Goal: Task Accomplishment & Management: Complete application form

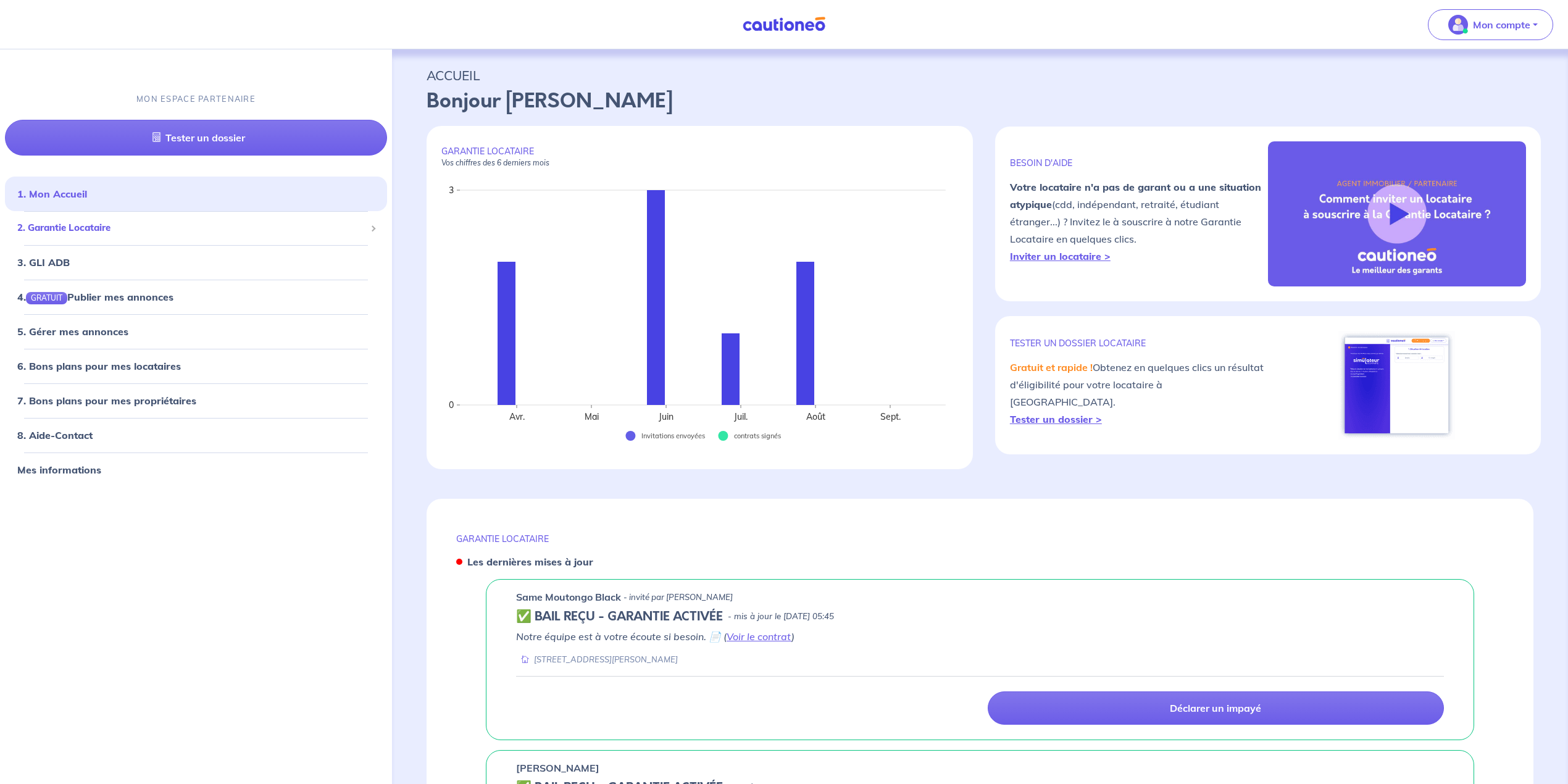
click at [33, 228] on span "2. Garantie Locataire" at bounding box center [192, 228] width 348 height 14
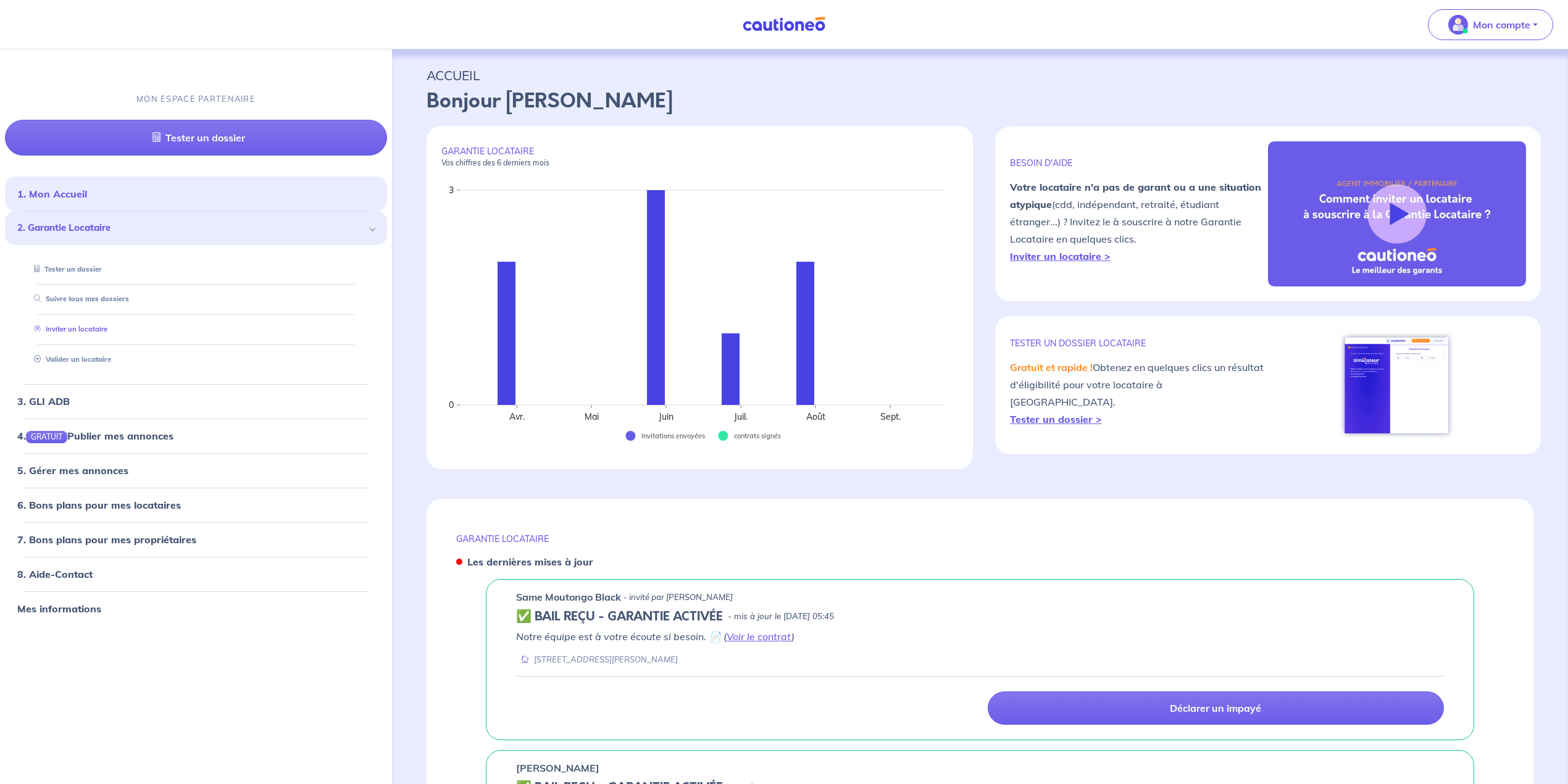
click at [86, 330] on link "Inviter un locataire" at bounding box center [68, 329] width 79 height 9
select select "FR"
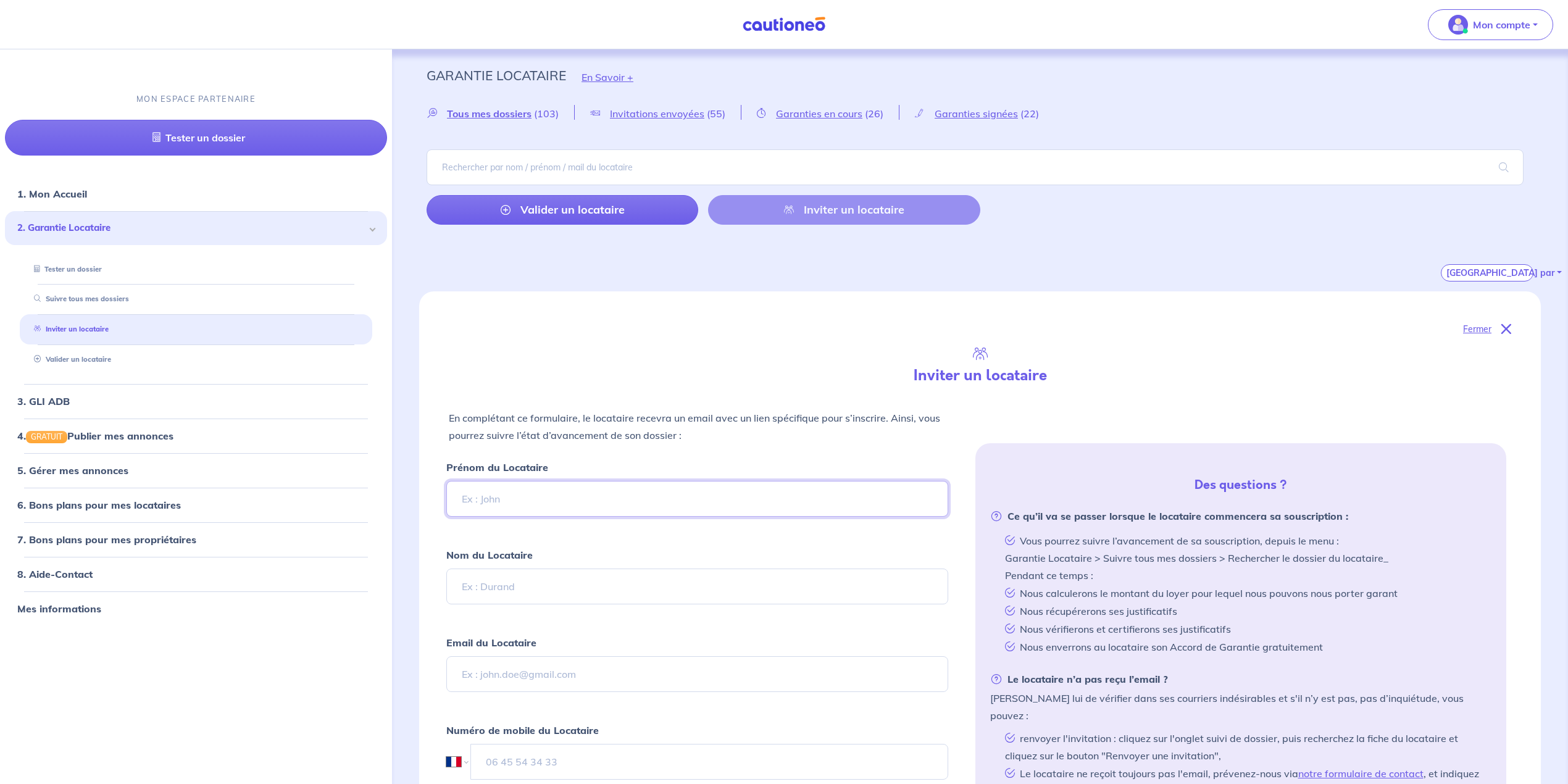
click at [544, 501] on input "Prénom du Locataire" at bounding box center [698, 499] width 502 height 35
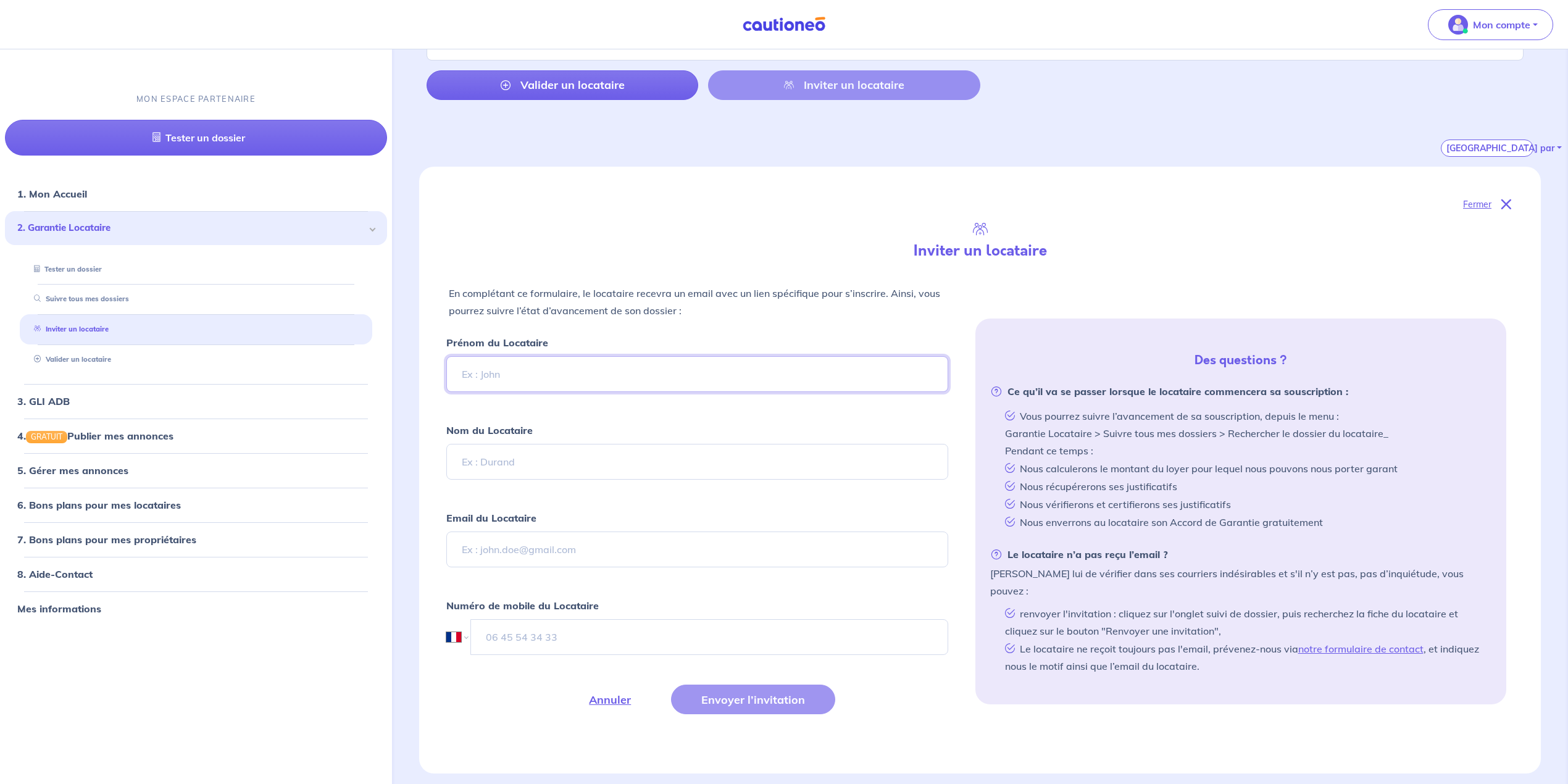
scroll to position [247, 0]
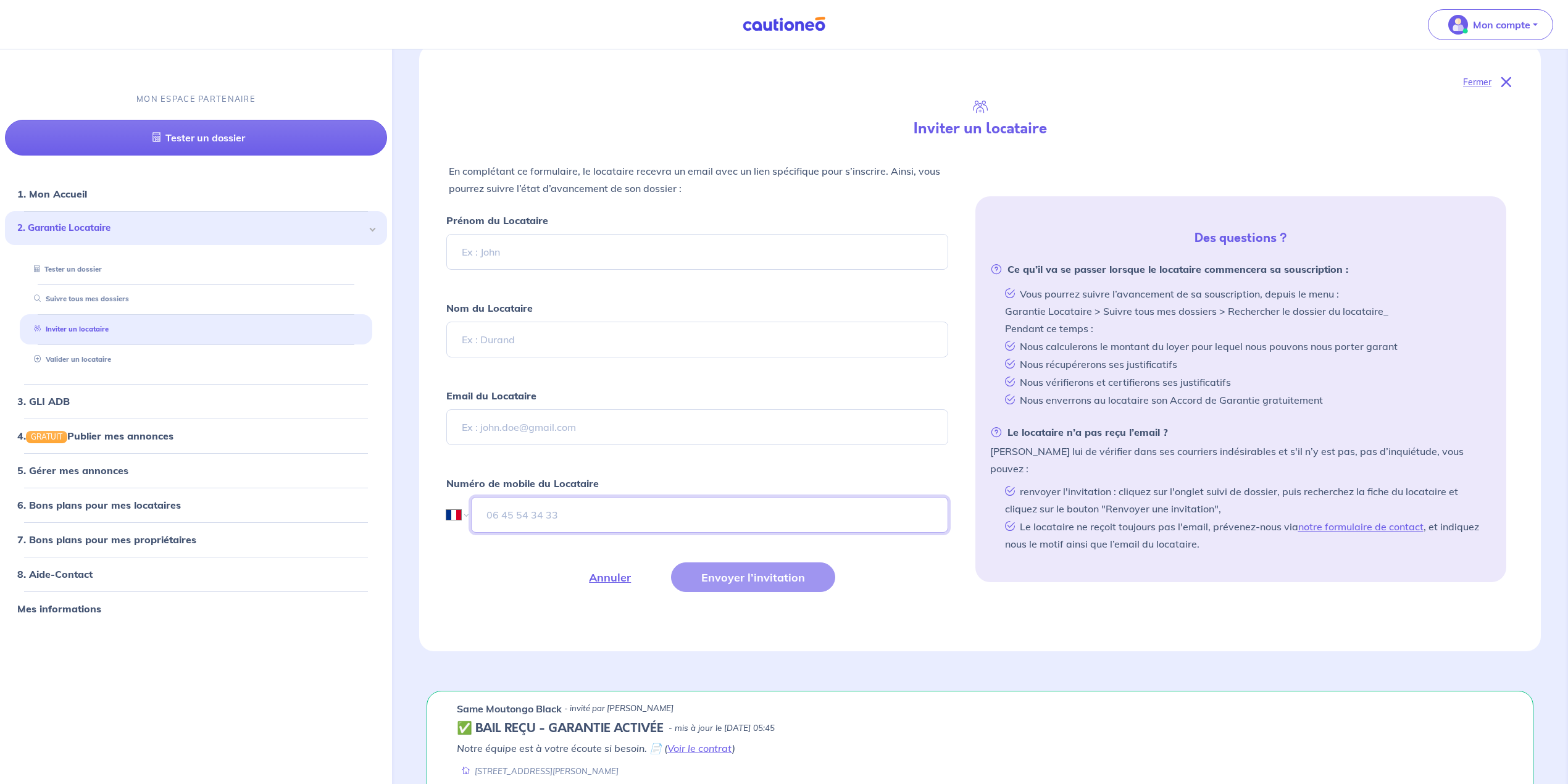
click at [541, 511] on input "tel" at bounding box center [710, 514] width 477 height 35
type input "06 14 82 08 85"
click at [564, 431] on input "Email du Locataire" at bounding box center [698, 427] width 502 height 35
click at [534, 343] on input "Nom du Locataire" at bounding box center [698, 339] width 502 height 35
type input "LEVASSEUR"
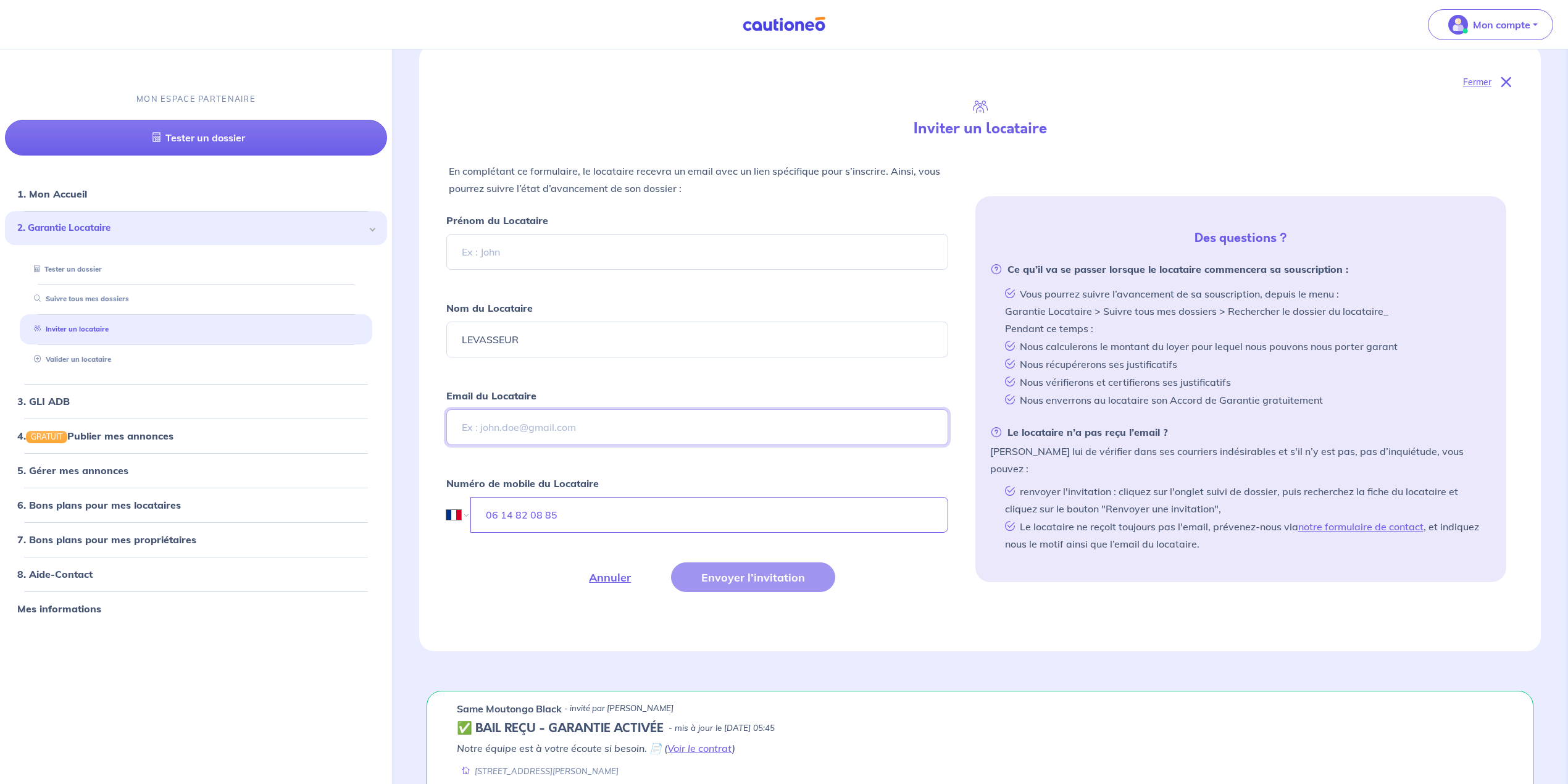
click at [490, 430] on input "Email du Locataire" at bounding box center [698, 427] width 502 height 35
paste input "[PERSON_NAME] <[EMAIL_ADDRESS][DOMAIN_NAME]>"
drag, startPoint x: 489, startPoint y: 430, endPoint x: 408, endPoint y: 433, distance: 81.1
click at [408, 433] on div "Fermer Inviter un locataire En complétant ce formulaire, le locataire recevra u…" at bounding box center [979, 362] width 1166 height 636
type input "[PERSON_NAME] <[EMAIL_ADDRESS][DOMAIN_NAME]>"
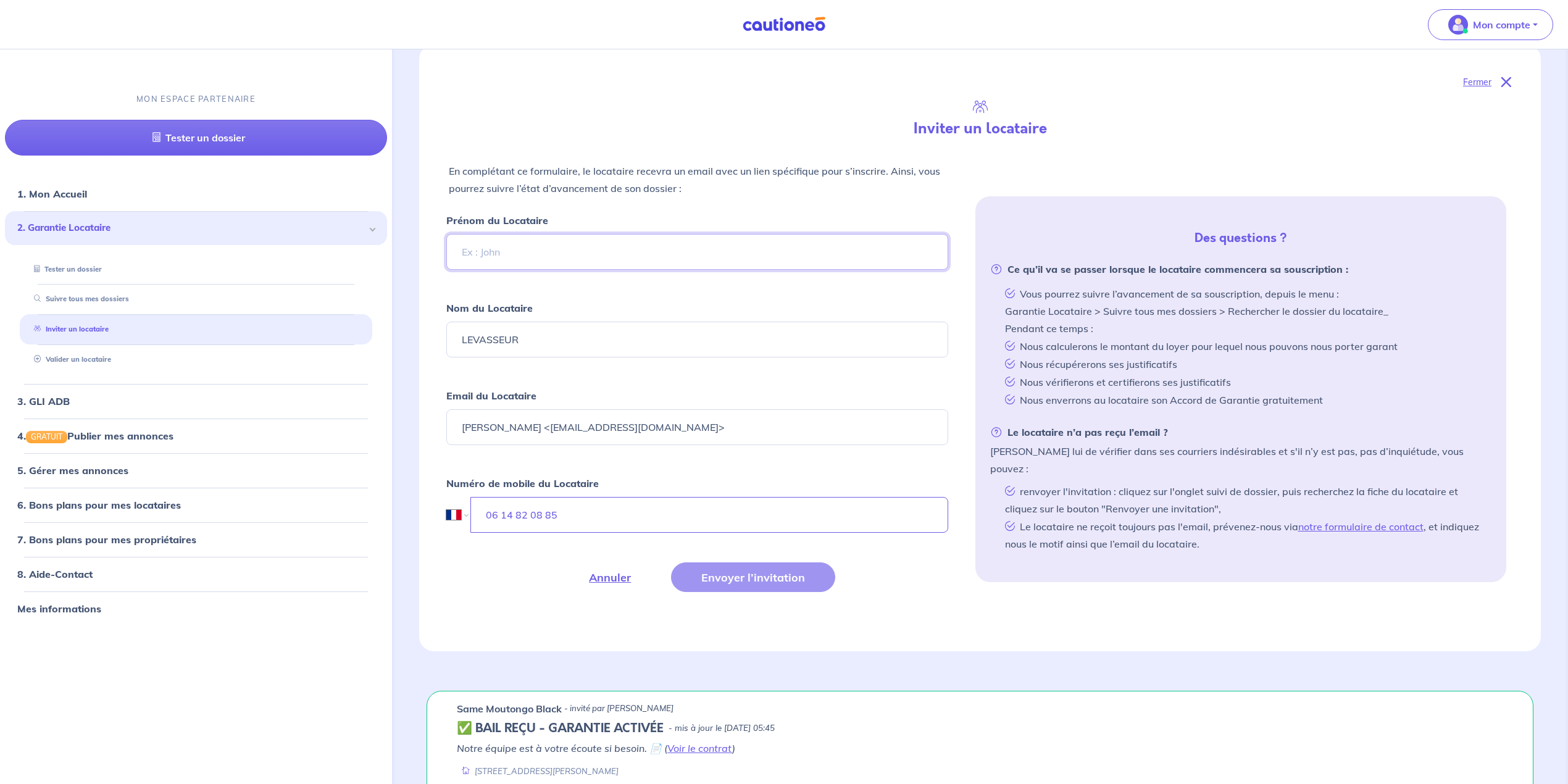
click at [524, 262] on input "Prénom du Locataire" at bounding box center [698, 252] width 502 height 35
paste input "[PERSON_NAME]"
type input "[PERSON_NAME]"
drag, startPoint x: 542, startPoint y: 426, endPoint x: 246, endPoint y: 422, distance: 296.0
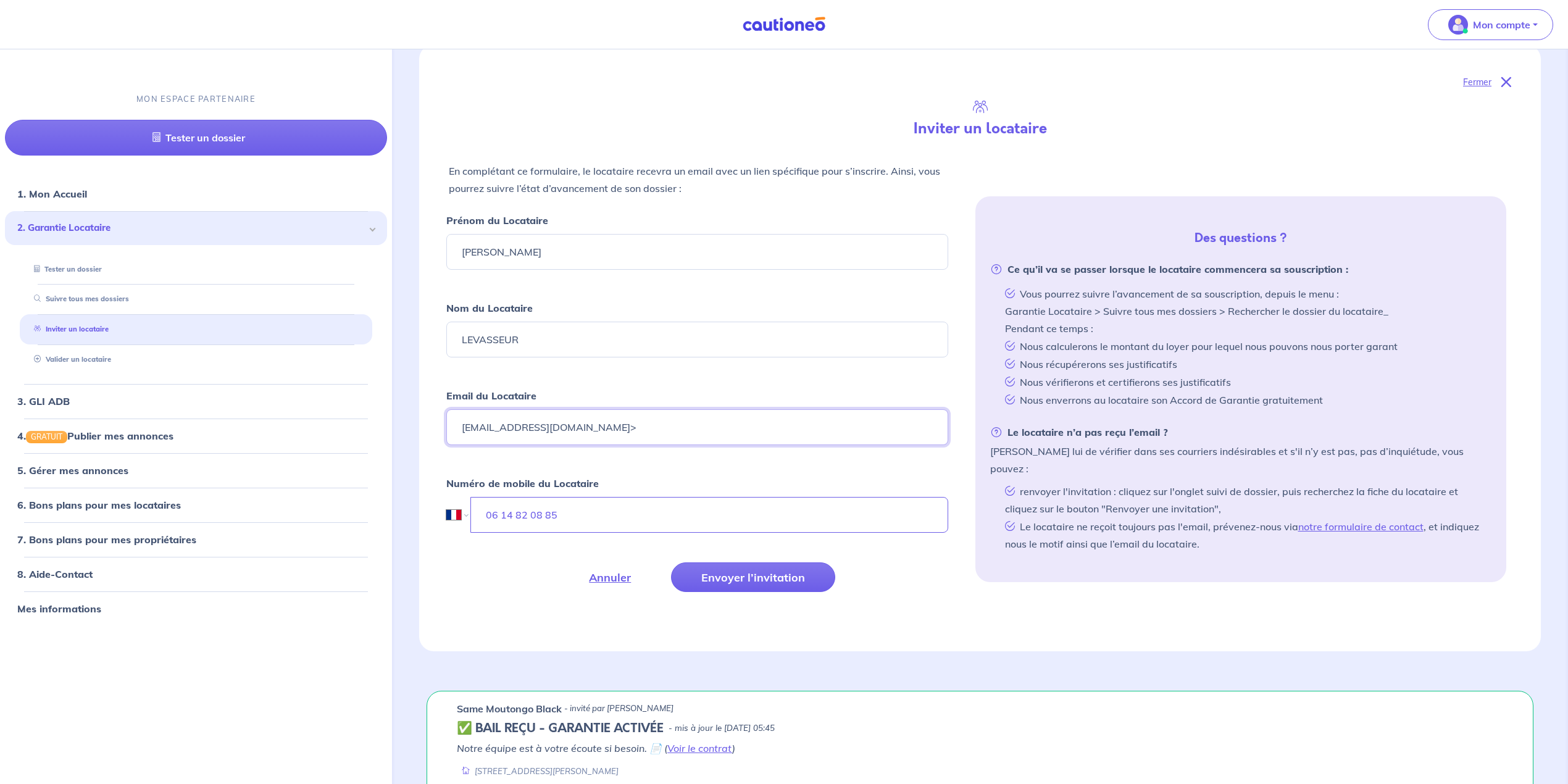
click at [648, 425] on input "[EMAIL_ADDRESS][DOMAIN_NAME]>" at bounding box center [698, 427] width 502 height 35
type input "[EMAIL_ADDRESS][DOMAIN_NAME]"
click at [738, 580] on button "Envoyer l’invitation" at bounding box center [753, 576] width 164 height 30
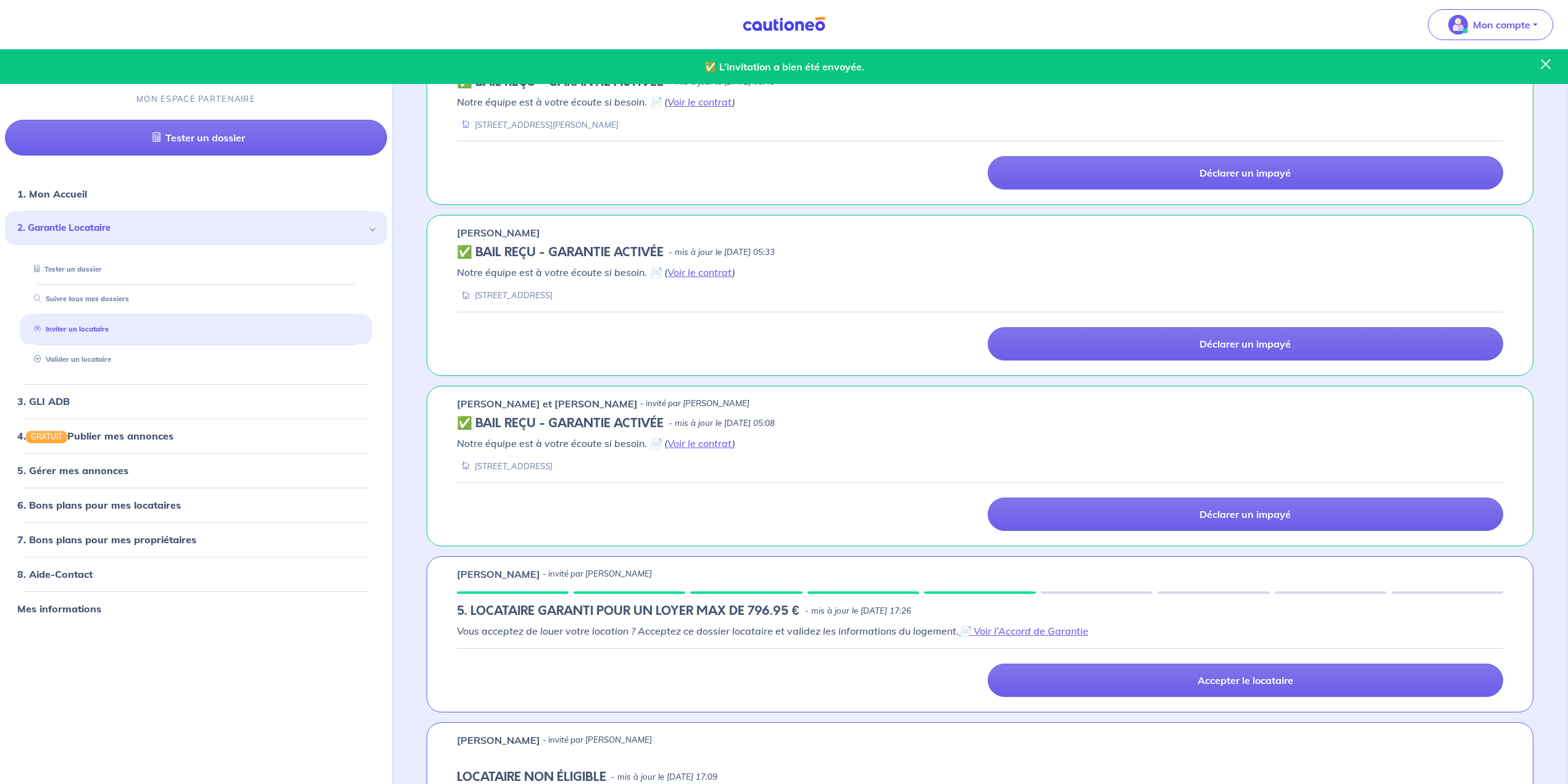
scroll to position [0, 0]
